Goal: Use online tool/utility: Utilize a website feature to perform a specific function

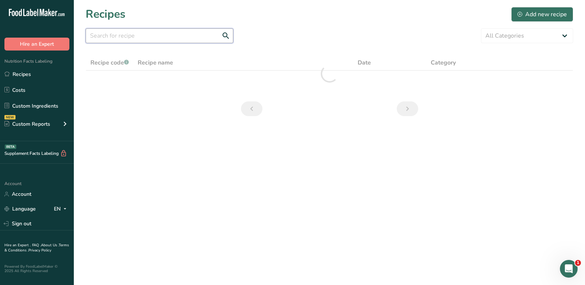
click at [117, 35] on input "text" at bounding box center [160, 35] width 148 height 15
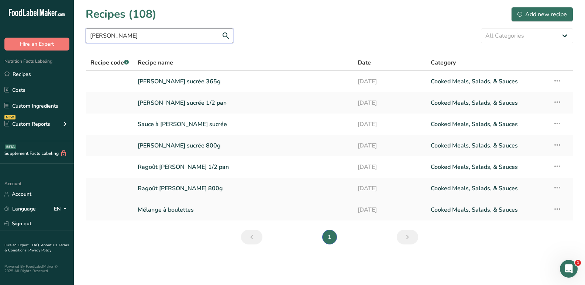
type input "[PERSON_NAME]"
click at [164, 208] on link "Mélange à boulettes" at bounding box center [243, 209] width 211 height 15
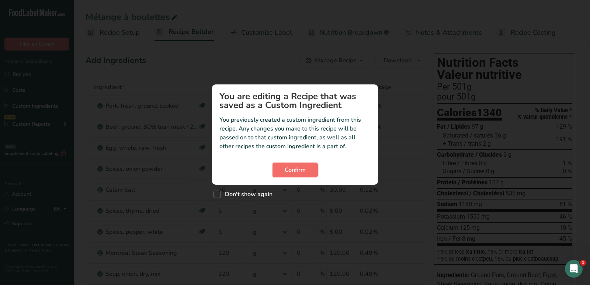
click at [293, 174] on span "Confirm" at bounding box center [295, 170] width 21 height 9
